Goal: Task Accomplishment & Management: Manage account settings

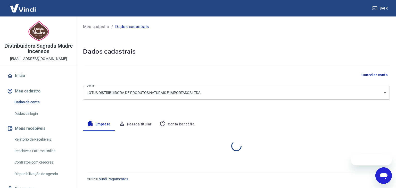
select select "SP"
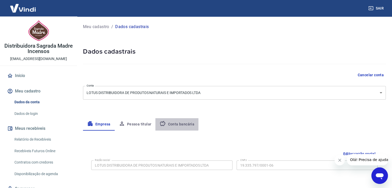
click at [170, 124] on button "Conta bancária" at bounding box center [177, 124] width 43 height 12
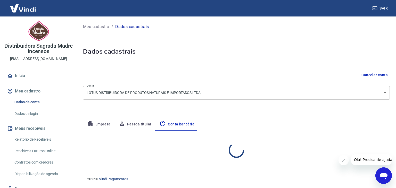
select select "1"
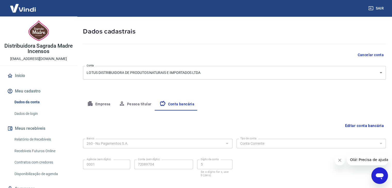
scroll to position [46, 0]
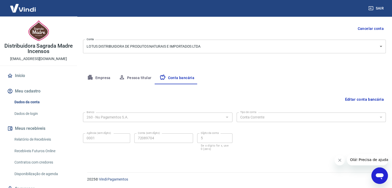
click at [356, 98] on button "Editar conta bancária" at bounding box center [364, 100] width 43 height 10
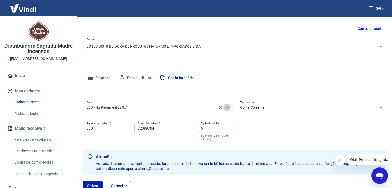
click at [228, 108] on icon "Abrir" at bounding box center [227, 107] width 6 height 6
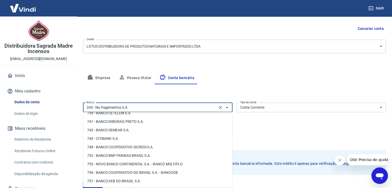
scroll to position [72, 0]
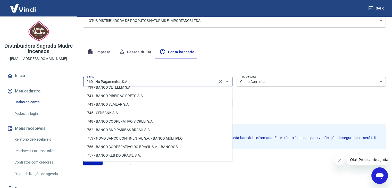
click at [141, 121] on li "748 - BANCO COOPERATIVO SICREDI S.A." at bounding box center [157, 121] width 149 height 9
type input "748 - BANCO COOPERATIVO SICREDI S.A."
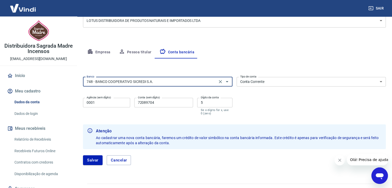
click at [112, 104] on input "0001" at bounding box center [106, 103] width 47 height 10
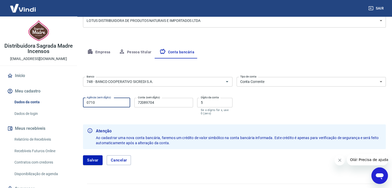
type input "0710"
click at [159, 102] on input "72089704" at bounding box center [163, 103] width 59 height 10
drag, startPoint x: 159, startPoint y: 102, endPoint x: 131, endPoint y: 100, distance: 28.7
click at [131, 100] on div "Agência (sem dígito) 0710 Agência (sem dígito) Conta (sem dígito) 72089704 Cont…" at bounding box center [158, 106] width 150 height 20
type input "73232"
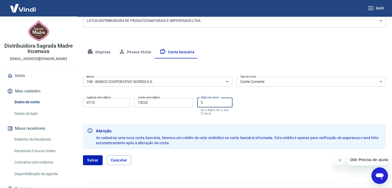
drag, startPoint x: 214, startPoint y: 104, endPoint x: 196, endPoint y: 103, distance: 17.6
click at [196, 104] on div "Agência (sem dígito) 0710 Agência (sem dígito) Conta (sem dígito) 73232 Conta (…" at bounding box center [158, 106] width 150 height 20
type input "7"
click at [163, 102] on input "73232" at bounding box center [163, 103] width 59 height 10
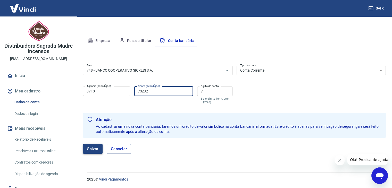
click at [94, 149] on button "Salvar" at bounding box center [93, 149] width 20 height 10
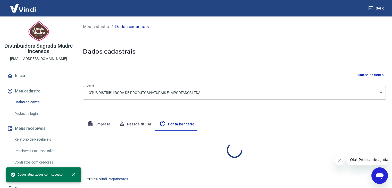
scroll to position [0, 0]
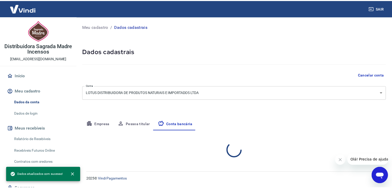
select select "1"
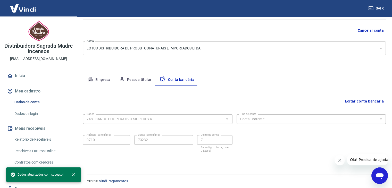
scroll to position [46, 0]
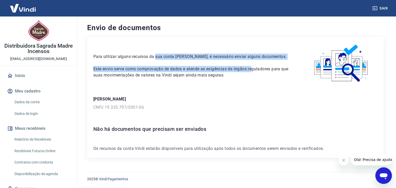
drag, startPoint x: 158, startPoint y: 57, endPoint x: 252, endPoint y: 67, distance: 93.9
click at [253, 64] on div "Para utilizar alguns recursos da sua conta Vindi, é necessário enviar alguns do…" at bounding box center [193, 60] width 200 height 35
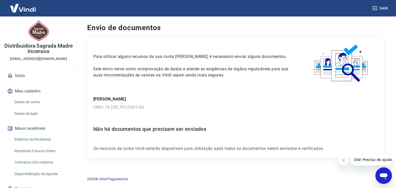
click at [242, 78] on p "Este envio serve como comprovação de dados e atende as exigências de órgãos reg…" at bounding box center [193, 72] width 200 height 12
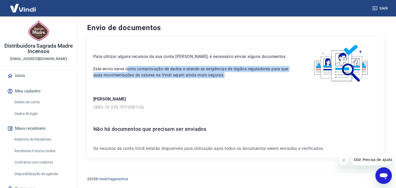
drag, startPoint x: 139, startPoint y: 69, endPoint x: 243, endPoint y: 76, distance: 104.2
click at [243, 76] on p "Este envio serve como comprovação de dados e atende as exigências de órgãos reg…" at bounding box center [193, 72] width 200 height 12
click at [278, 76] on p "Este envio serve como comprovação de dados e atende as exigências de órgãos reg…" at bounding box center [193, 72] width 200 height 12
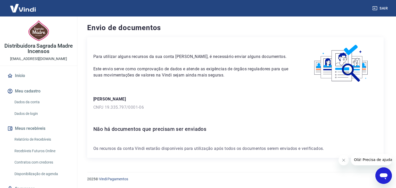
click at [26, 101] on link "Dados da conta" at bounding box center [41, 102] width 59 height 11
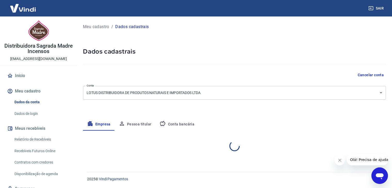
select select "SP"
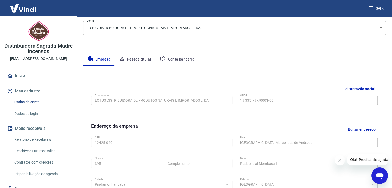
scroll to position [77, 0]
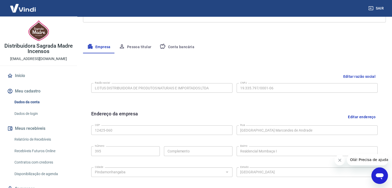
click at [358, 118] on button "Editar endereço" at bounding box center [362, 116] width 32 height 13
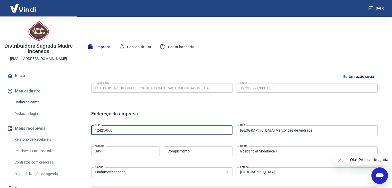
drag, startPoint x: 118, startPoint y: 130, endPoint x: 24, endPoint y: 131, distance: 94.2
click at [26, 111] on div "Sair Distribuidora Sagrada Madre Incensos contato.sagradamadre@gmail.com Início…" at bounding box center [196, 17] width 392 height 188
drag, startPoint x: 107, startPoint y: 131, endPoint x: 76, endPoint y: 131, distance: 31.5
click at [77, 111] on div "Sair Distribuidora Sagrada Madre Incensos contato.sagradamadre@gmail.com Início…" at bounding box center [196, 17] width 392 height 188
paste input "00-970"
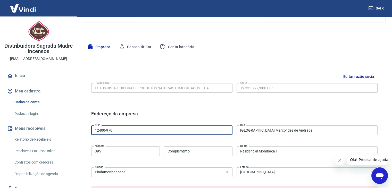
type input "12400-970"
click at [144, 115] on div "Endereço da empresa" at bounding box center [234, 116] width 287 height 13
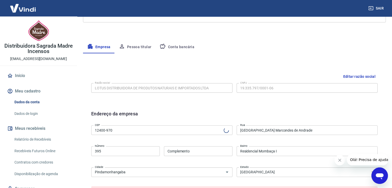
type input "Praça Barão do Rio Branco"
type input "Centro"
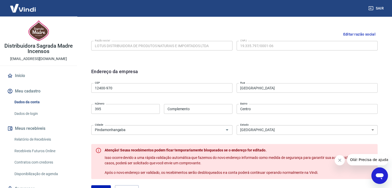
scroll to position [129, 0]
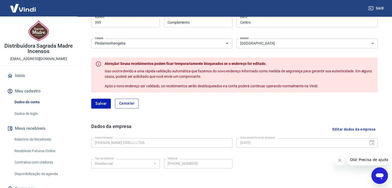
click at [130, 103] on button "Cancelar" at bounding box center [127, 104] width 24 height 10
type input "12425-060"
type input "Avenida Major Domingos Marcondes de Andrade"
type input "Residencial Mombaça I"
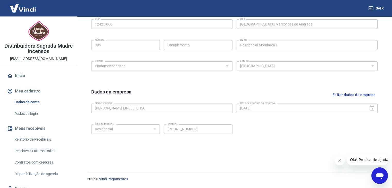
scroll to position [184, 0]
click at [364, 94] on button "Editar dados da empresa" at bounding box center [354, 94] width 47 height 13
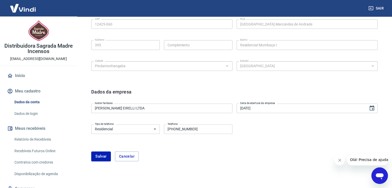
click at [152, 131] on select "Residencial Comercial" at bounding box center [125, 130] width 69 height 10
select select "business"
click at [91, 125] on select "Residencial Comercial" at bounding box center [125, 130] width 69 height 10
drag, startPoint x: 205, startPoint y: 127, endPoint x: 175, endPoint y: 130, distance: 29.6
click at [175, 130] on input "(12) 3527-4752" at bounding box center [198, 130] width 69 height 10
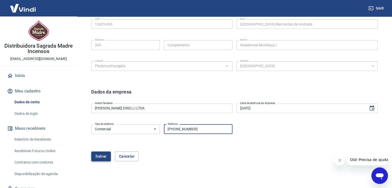
type input "(12) 3266-0099"
click at [103, 158] on button "Salvar" at bounding box center [101, 157] width 20 height 10
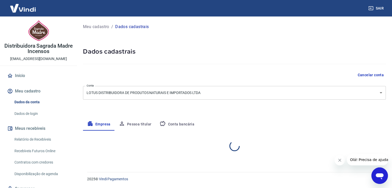
scroll to position [0, 0]
select select "SP"
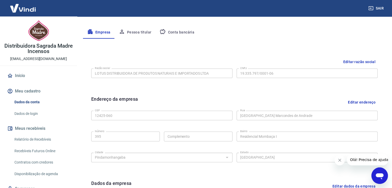
scroll to position [80, 0]
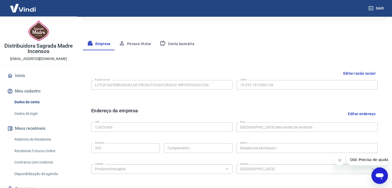
click at [31, 114] on link "Dados de login" at bounding box center [41, 114] width 59 height 11
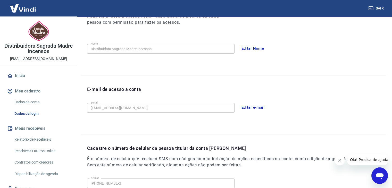
scroll to position [22, 0]
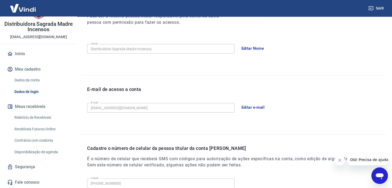
click at [38, 118] on link "Relatório de Recebíveis" at bounding box center [41, 117] width 59 height 11
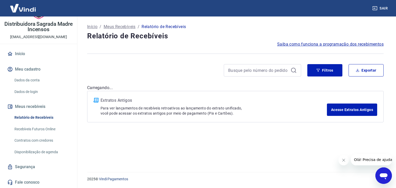
click at [39, 129] on link "Recebíveis Futuros Online" at bounding box center [41, 129] width 59 height 11
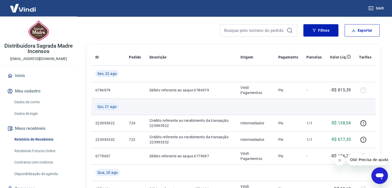
scroll to position [77, 0]
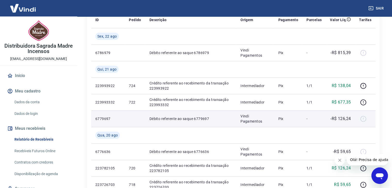
click at [201, 122] on td "Débito referente ao saque 6779697" at bounding box center [191, 119] width 91 height 17
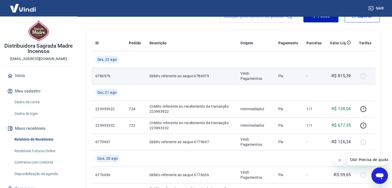
scroll to position [52, 0]
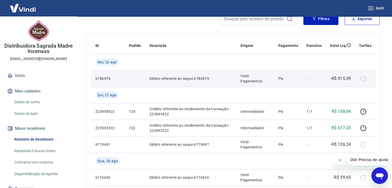
click at [344, 79] on p "-R$ 815,39" at bounding box center [341, 79] width 20 height 6
click at [104, 79] on p "6786979" at bounding box center [107, 78] width 25 height 5
click at [192, 79] on p "Débito referente ao saque 6786979" at bounding box center [191, 78] width 83 height 5
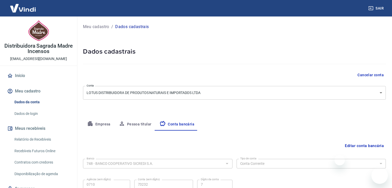
select select "1"
